Goal: Task Accomplishment & Management: Use online tool/utility

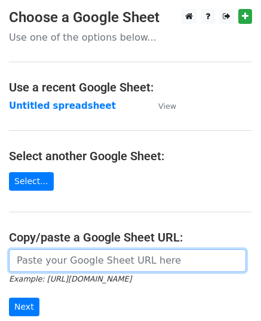
click at [109, 257] on input "url" at bounding box center [127, 260] width 237 height 23
click at [112, 268] on input "url" at bounding box center [127, 260] width 237 height 23
paste input "https://docs.google.com/spreadsheets/d/1tffWiqEG7yNrVFREei9GDY2eXRZww2P1ZJhaEKd…"
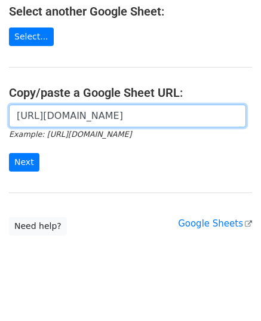
scroll to position [152, 0]
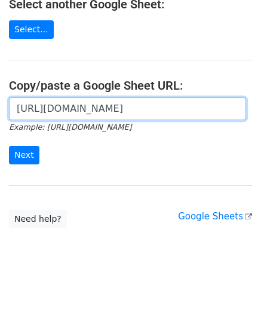
type input "https://docs.google.com/spreadsheets/d/1tffWiqEG7yNrVFREei9GDY2eXRZww2P1ZJhaEKd…"
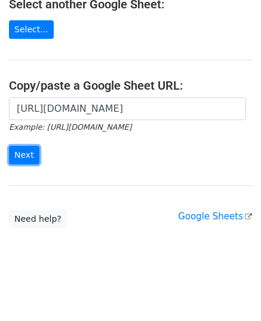
click at [13, 159] on input "Next" at bounding box center [24, 155] width 30 height 19
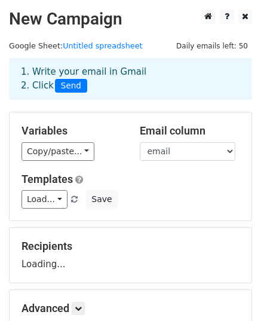
click at [63, 166] on div "Variables Copy/paste... {{email}} {{website}} Email column email website Templa…" at bounding box center [131, 166] width 242 height 108
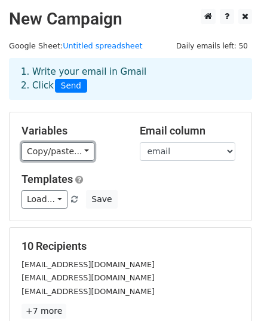
click at [57, 158] on link "Copy/paste..." at bounding box center [58, 151] width 73 height 19
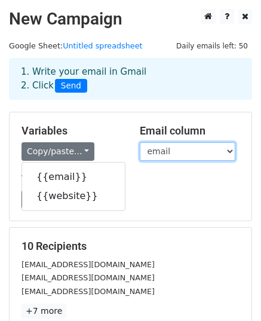
click at [200, 155] on select "email website" at bounding box center [188, 151] width 96 height 19
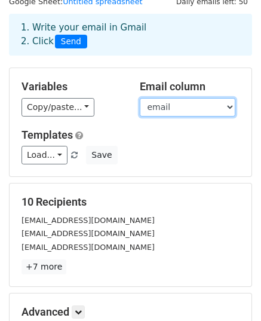
scroll to position [188, 0]
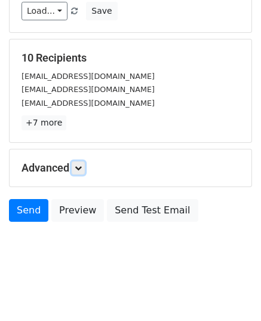
click at [79, 172] on link at bounding box center [78, 167] width 13 height 13
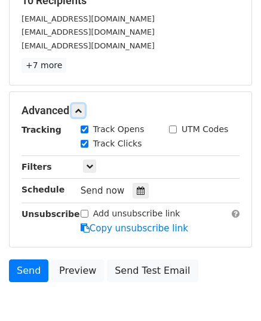
scroll to position [305, 0]
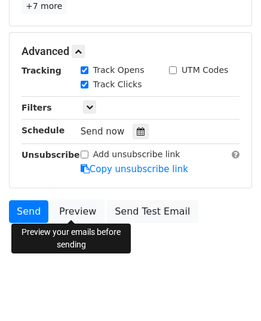
click at [75, 209] on link "Preview" at bounding box center [77, 211] width 53 height 23
click at [137, 131] on icon at bounding box center [141, 131] width 8 height 8
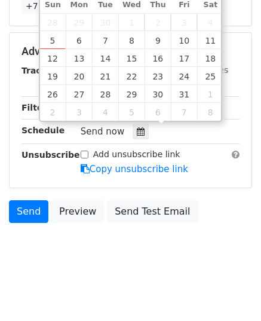
type input "2025-10-07 12:00"
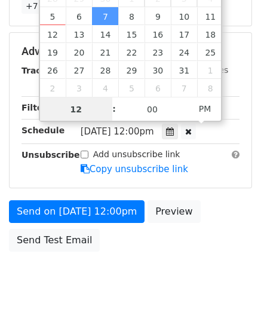
scroll to position [286, 0]
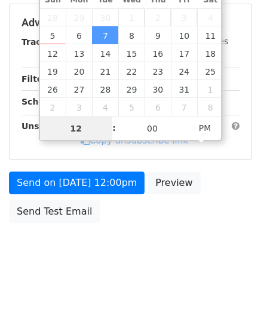
type input "9"
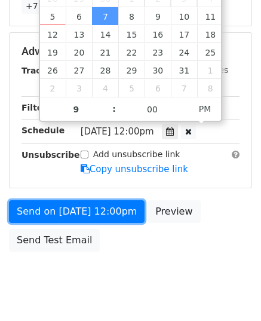
type input "2025-10-07 21:00"
click at [56, 209] on link "Send on Oct 7 at 12:00pm" at bounding box center [77, 211] width 136 height 23
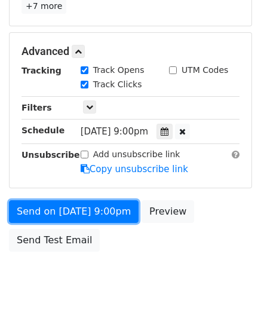
click at [56, 209] on link "Send on Oct 7 at 9:00pm" at bounding box center [74, 211] width 130 height 23
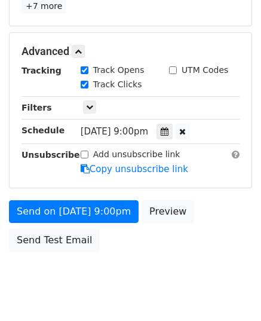
scroll to position [286, 0]
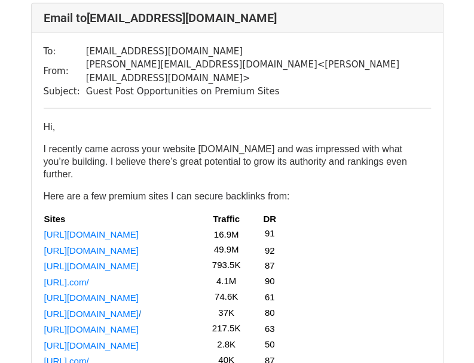
scroll to position [1016, 0]
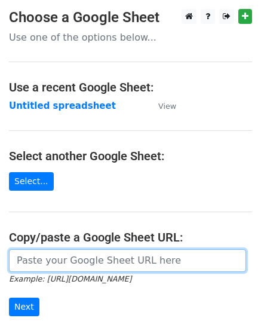
click at [81, 265] on input "url" at bounding box center [127, 260] width 237 height 23
paste input "https://docs.google.com/spreadsheets/d/1ZFd2hGCZbGzvH7C3wWOjBSBTlSrOhnohNJaSVBx…"
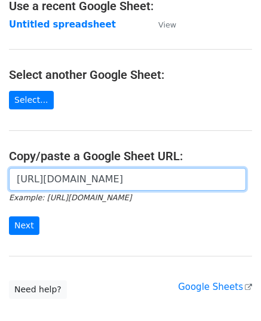
scroll to position [152, 0]
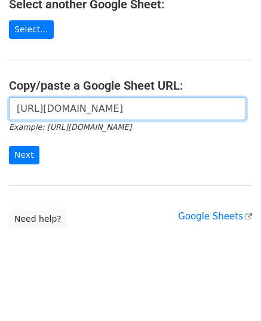
type input "https://docs.google.com/spreadsheets/d/1ZFd2hGCZbGzvH7C3wWOjBSBTlSrOhnohNJaSVBx…"
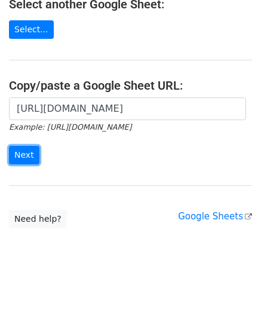
click at [25, 152] on input "Next" at bounding box center [24, 155] width 30 height 19
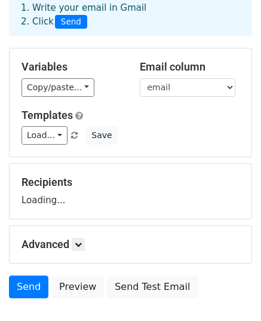
scroll to position [140, 0]
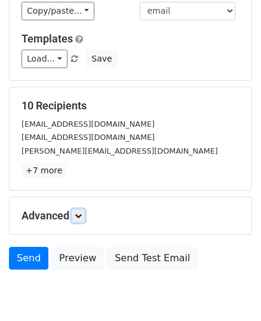
click at [82, 212] on icon at bounding box center [78, 215] width 7 height 7
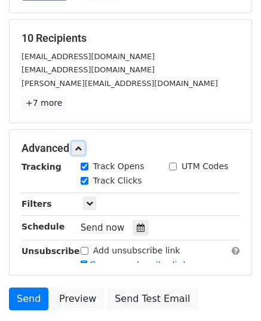
scroll to position [305, 0]
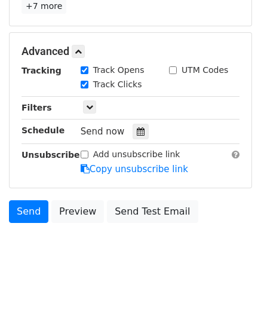
click at [137, 133] on icon at bounding box center [141, 131] width 8 height 8
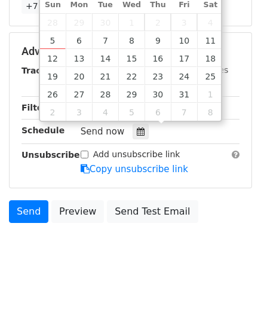
type input "2025-10-08 12:00"
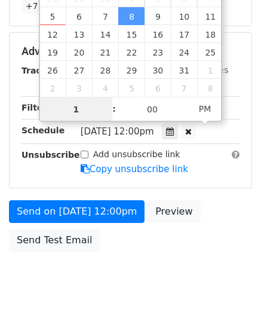
type input "10"
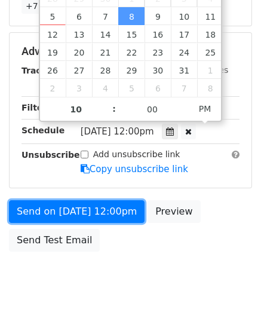
type input "2025-10-08 22:00"
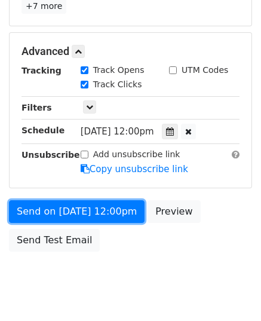
click at [60, 203] on link "Send on Oct 8 at 12:00pm" at bounding box center [77, 211] width 136 height 23
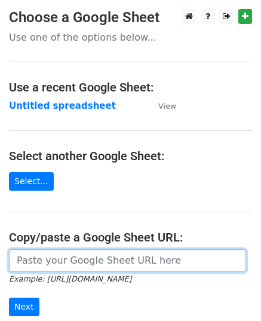
click at [82, 256] on input "url" at bounding box center [127, 260] width 237 height 23
paste input "[URL][DOMAIN_NAME]"
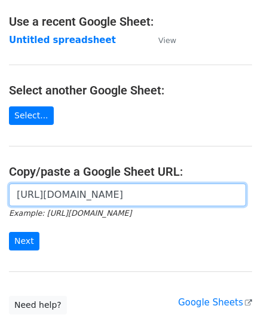
scroll to position [152, 0]
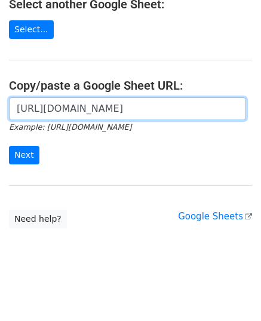
type input "https://docs.google.com/spreadsheets/d/1_ToPE9QrYJ00umQIE8d-3ay231nDA4Sxe98bXvi…"
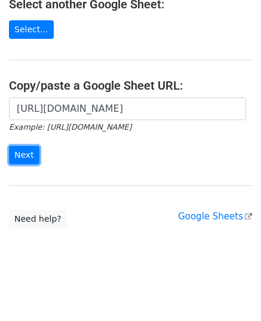
click at [18, 150] on input "Next" at bounding box center [24, 155] width 30 height 19
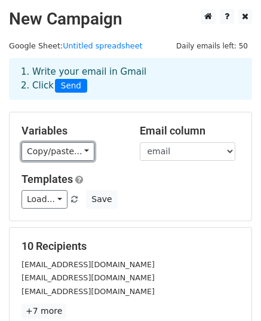
click at [49, 156] on link "Copy/paste..." at bounding box center [58, 151] width 73 height 19
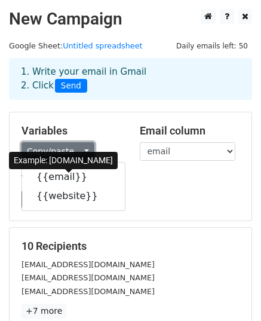
scroll to position [188, 0]
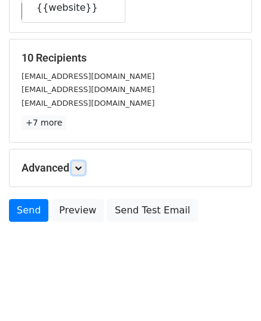
click at [75, 167] on link at bounding box center [78, 167] width 13 height 13
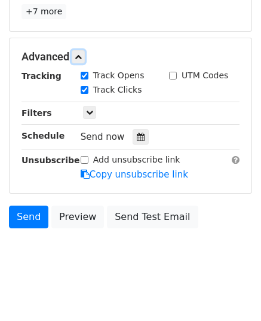
scroll to position [301, 0]
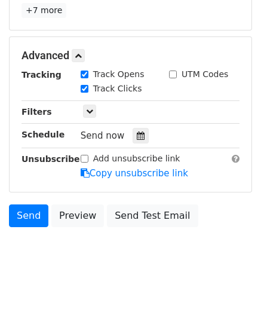
click at [137, 133] on icon at bounding box center [141, 135] width 8 height 8
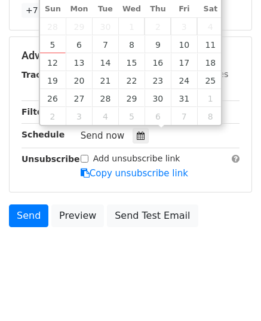
type input "2025-10-09 12:00"
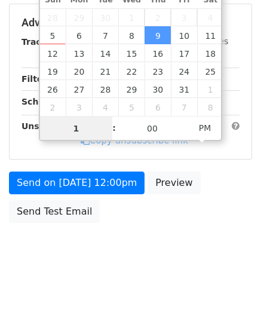
type input "11"
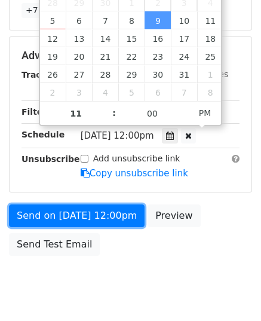
type input "2025-10-09 23:00"
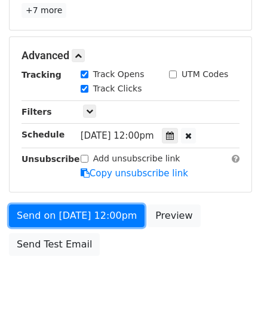
click at [61, 204] on link "Send on Oct 9 at 12:00pm" at bounding box center [77, 215] width 136 height 23
click at [64, 210] on link "Send on Oct 9 at 11:00pm" at bounding box center [77, 215] width 136 height 23
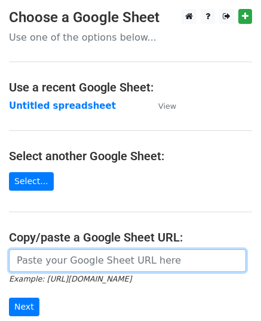
click at [111, 258] on input "url" at bounding box center [127, 260] width 237 height 23
paste input "https://docs.google.com/spreadsheets/d/1zcGoM176m66EuAZBaWemL84DXWJyN7atgO9LRba…"
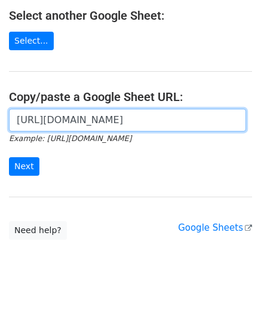
scroll to position [152, 0]
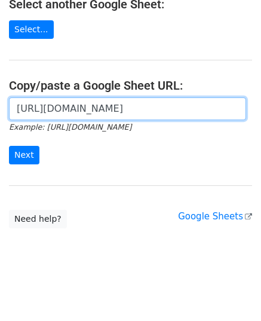
type input "https://docs.google.com/spreadsheets/d/1zcGoM176m66EuAZBaWemL84DXWJyN7atgO9LRba…"
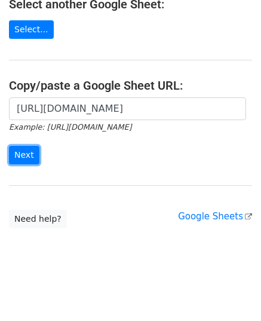
click at [32, 152] on input "Next" at bounding box center [24, 155] width 30 height 19
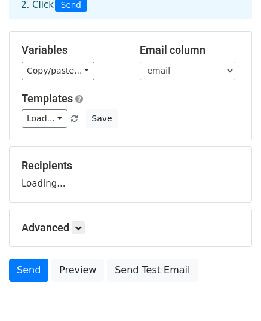
scroll to position [140, 0]
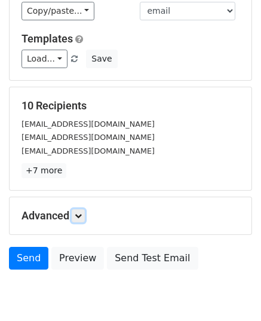
click at [85, 212] on link at bounding box center [78, 215] width 13 height 13
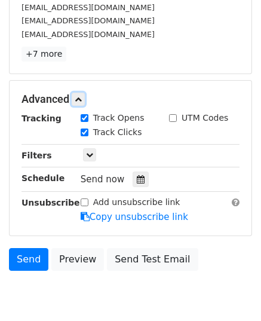
scroll to position [260, 0]
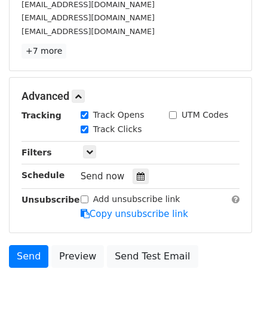
click at [137, 178] on icon at bounding box center [141, 176] width 8 height 8
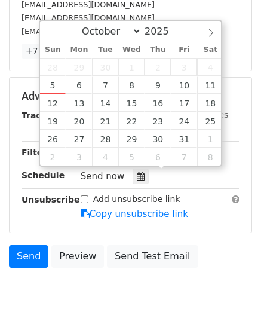
type input "[DATE] 12:00"
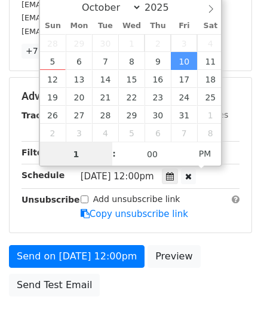
type input "11"
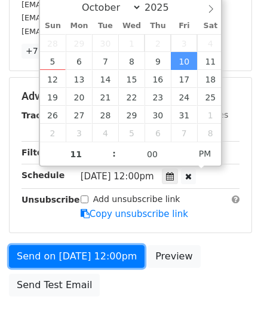
type input "[DATE] 23:00"
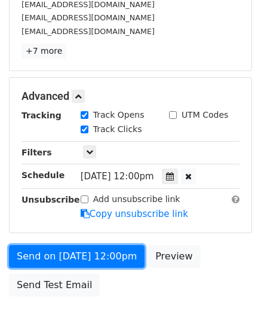
click at [89, 250] on link "Send on [DATE] 12:00pm" at bounding box center [77, 256] width 136 height 23
click at [89, 250] on link "Send on [DATE] 11:00pm" at bounding box center [77, 256] width 136 height 23
